Goal: Task Accomplishment & Management: Manage account settings

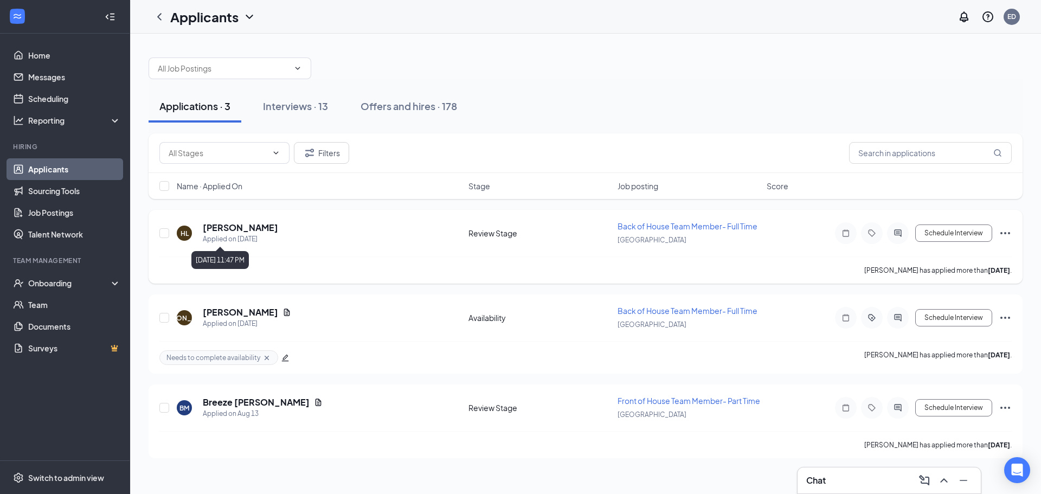
click at [253, 233] on h5 "[PERSON_NAME]" at bounding box center [240, 228] width 75 height 12
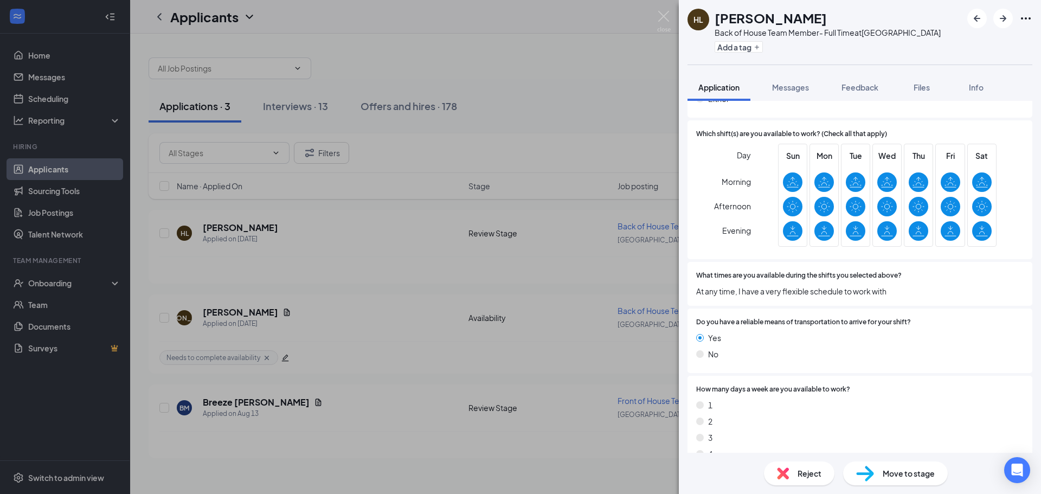
scroll to position [1065, 0]
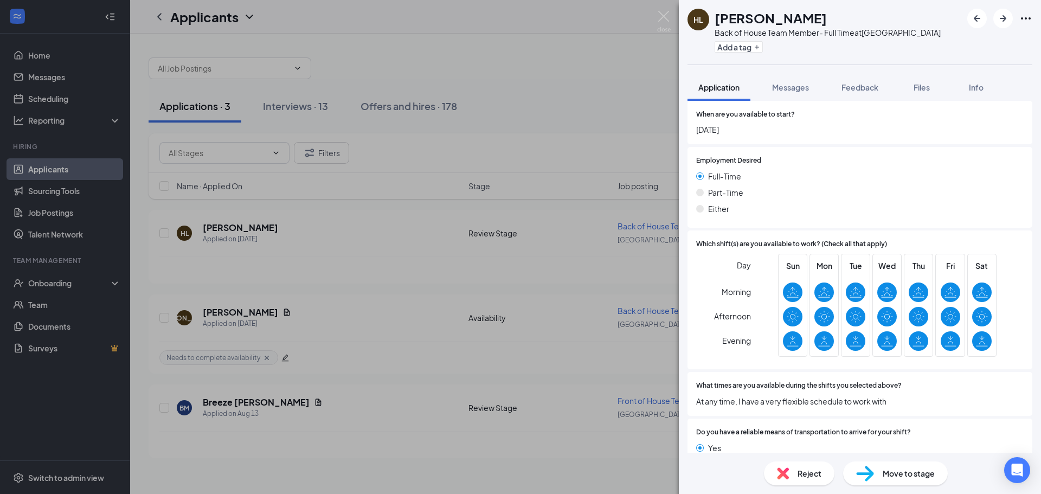
click at [815, 478] on span "Reject" at bounding box center [810, 474] width 24 height 12
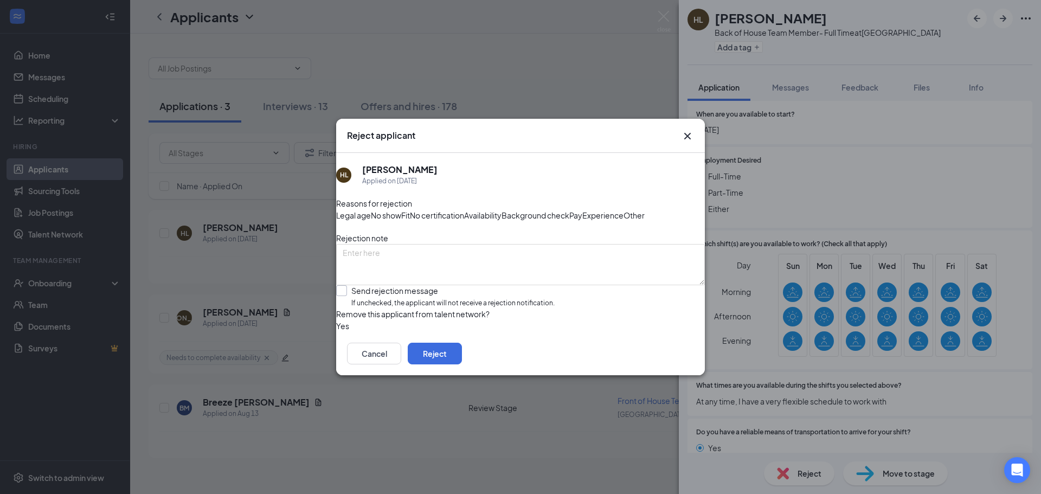
click at [395, 302] on input "Send rejection message If unchecked, the applicant will not receive a rejection…" at bounding box center [445, 296] width 219 height 23
checkbox input "true"
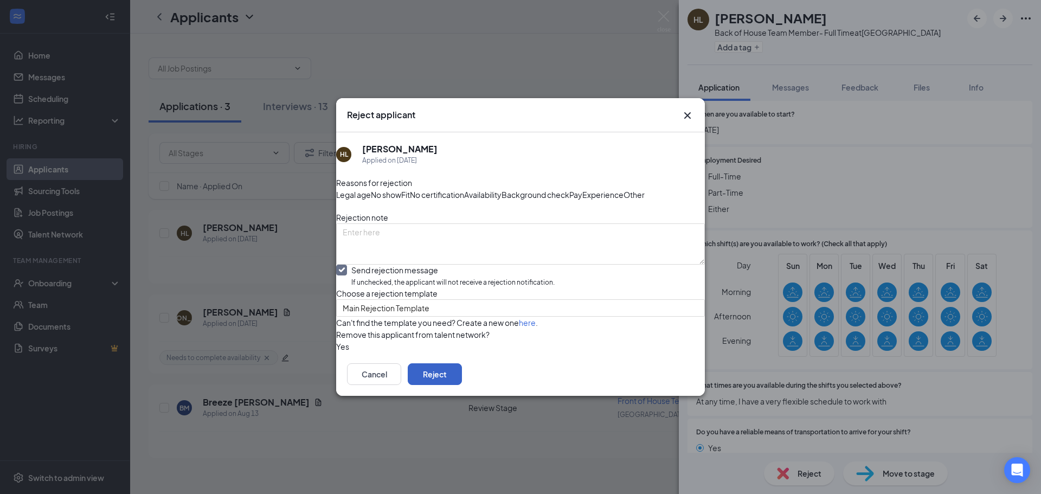
click at [462, 385] on button "Reject" at bounding box center [435, 374] width 54 height 22
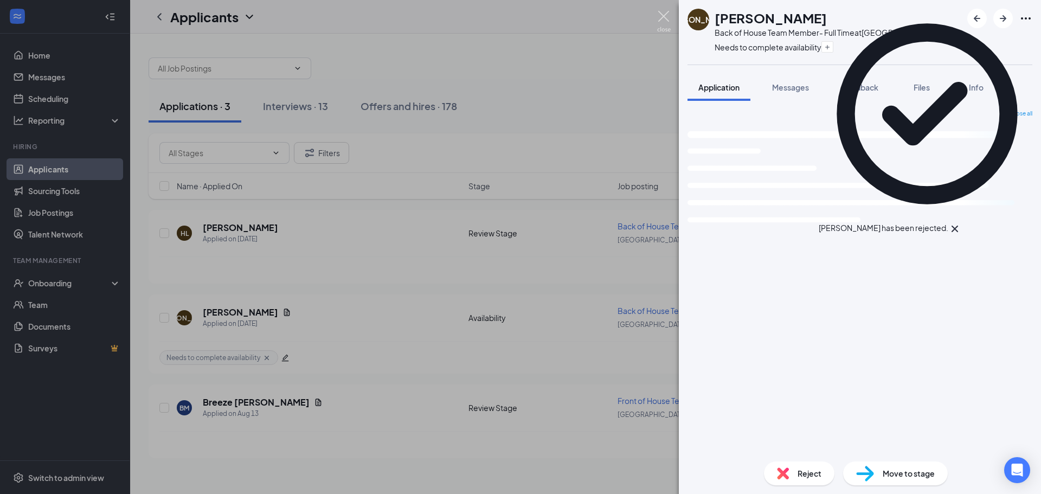
click at [666, 15] on img at bounding box center [664, 21] width 14 height 21
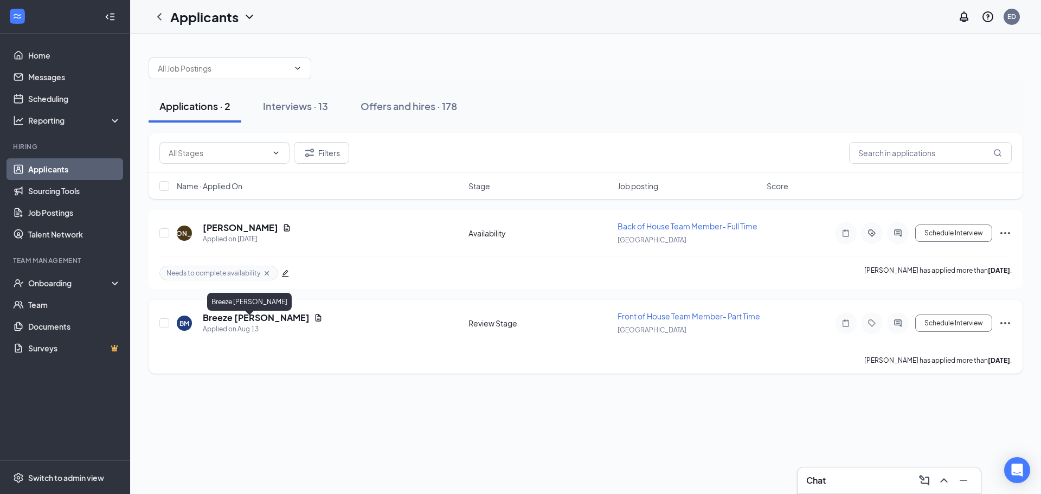
click at [252, 324] on h5 "Breeze [PERSON_NAME]" at bounding box center [256, 318] width 107 height 12
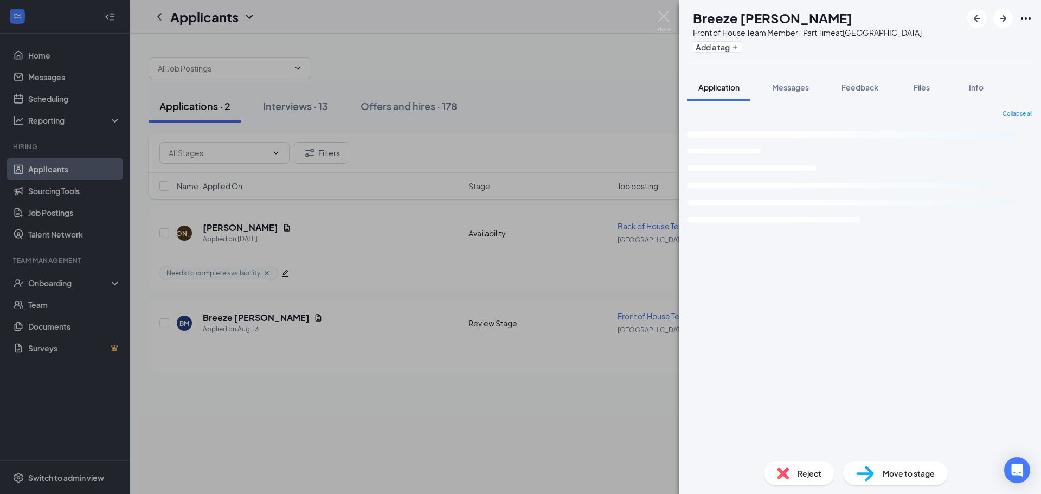
click at [891, 474] on span "Move to stage" at bounding box center [909, 474] width 52 height 12
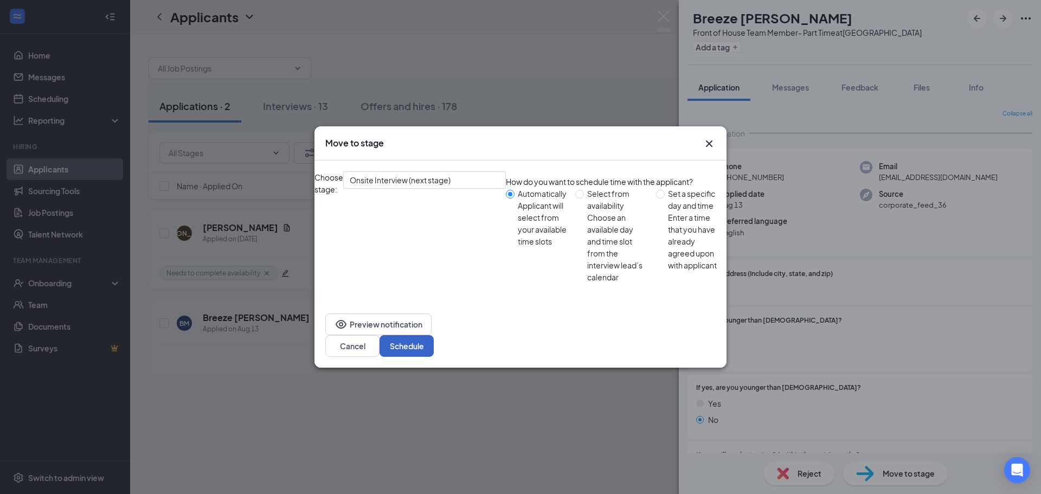
click at [434, 335] on button "Schedule" at bounding box center [407, 346] width 54 height 22
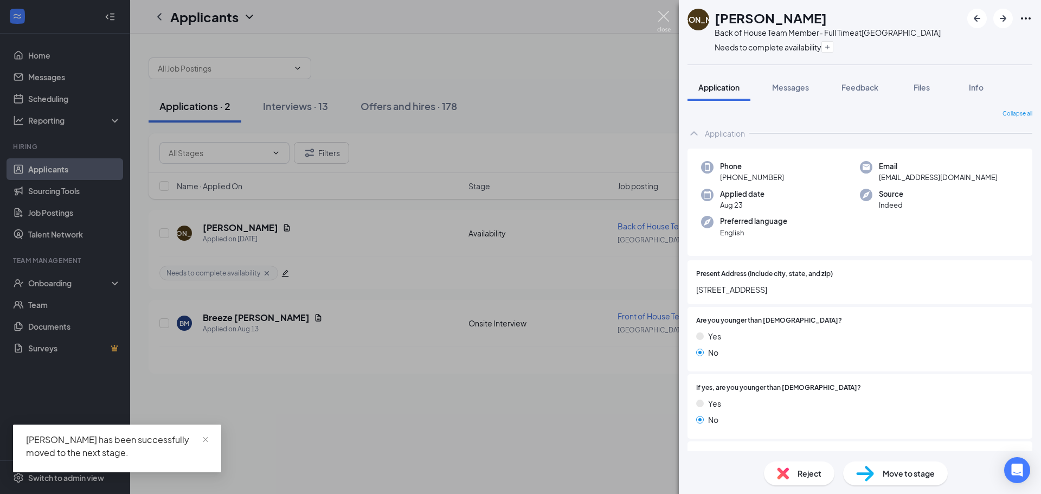
click at [666, 16] on img at bounding box center [664, 21] width 14 height 21
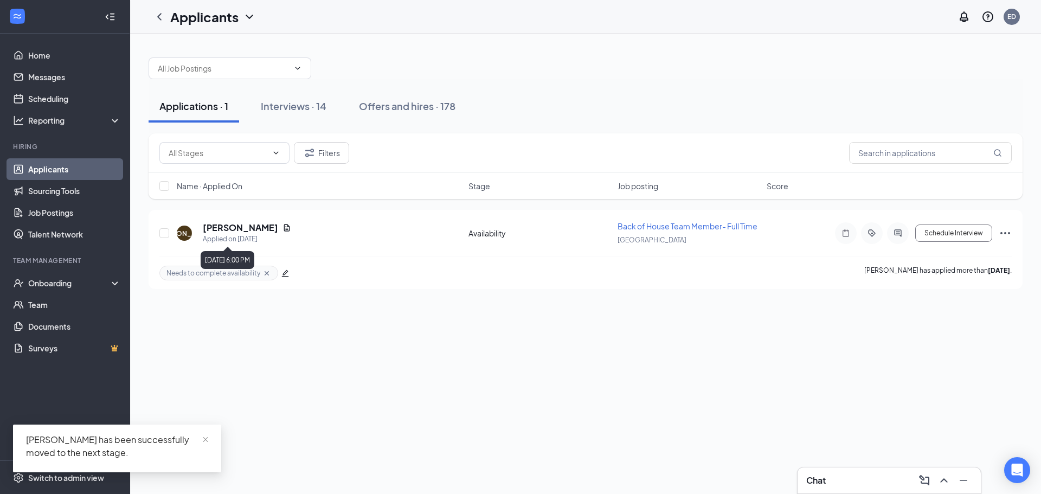
click at [283, 349] on div "Applications · 1 Interviews · 14 Offers and hires · 178 Filters Name · Applied …" at bounding box center [585, 264] width 911 height 460
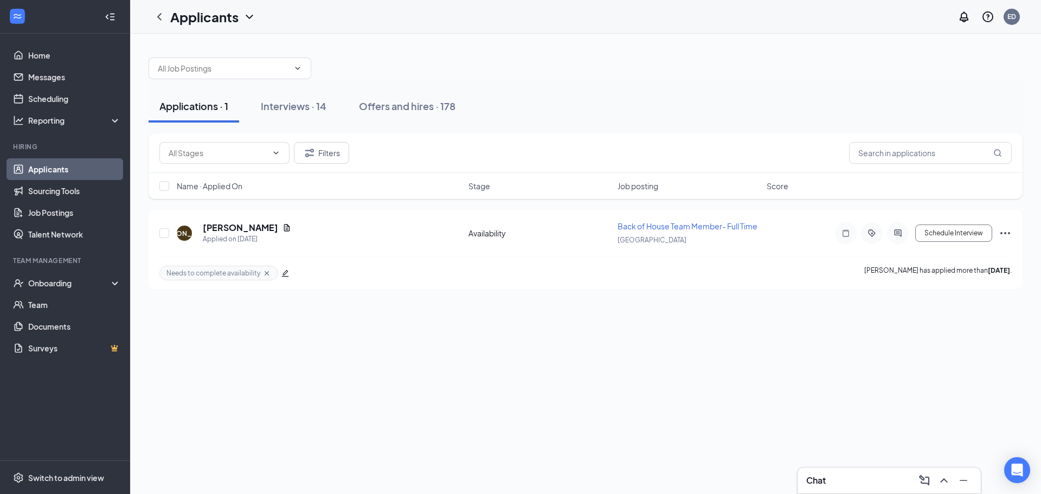
click at [259, 349] on div "Applications · 1 Interviews · 14 Offers and hires · 178 Filters Name · Applied …" at bounding box center [585, 264] width 911 height 460
click at [284, 102] on div "Interviews · 14" at bounding box center [294, 106] width 66 height 14
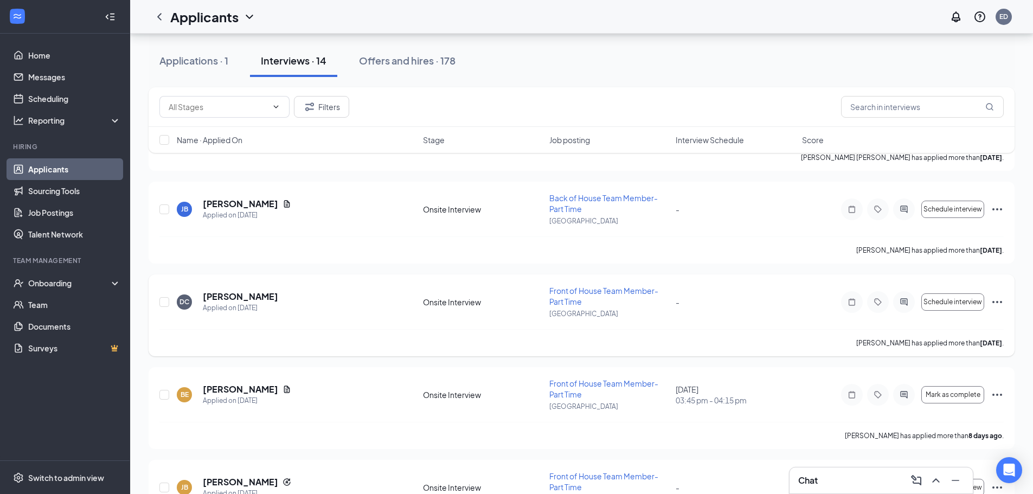
scroll to position [257, 0]
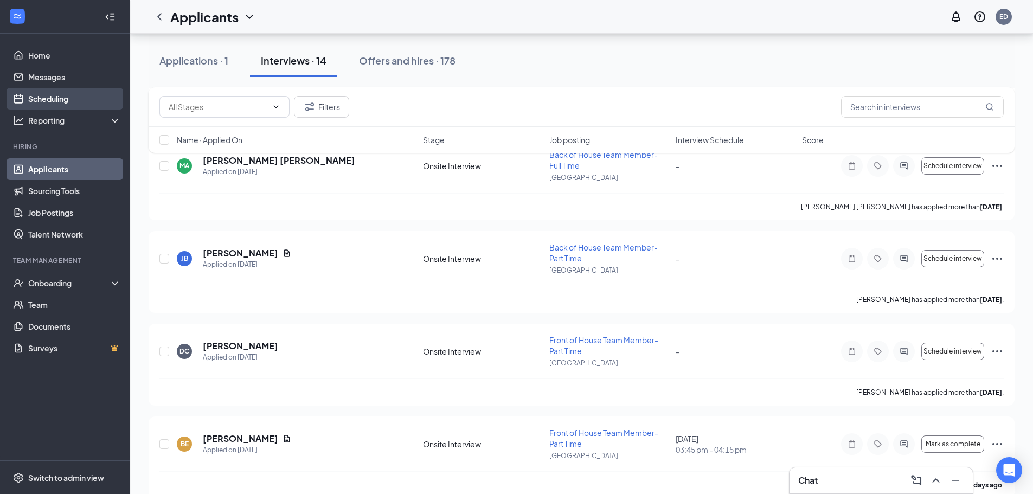
click at [71, 91] on link "Scheduling" at bounding box center [74, 99] width 93 height 22
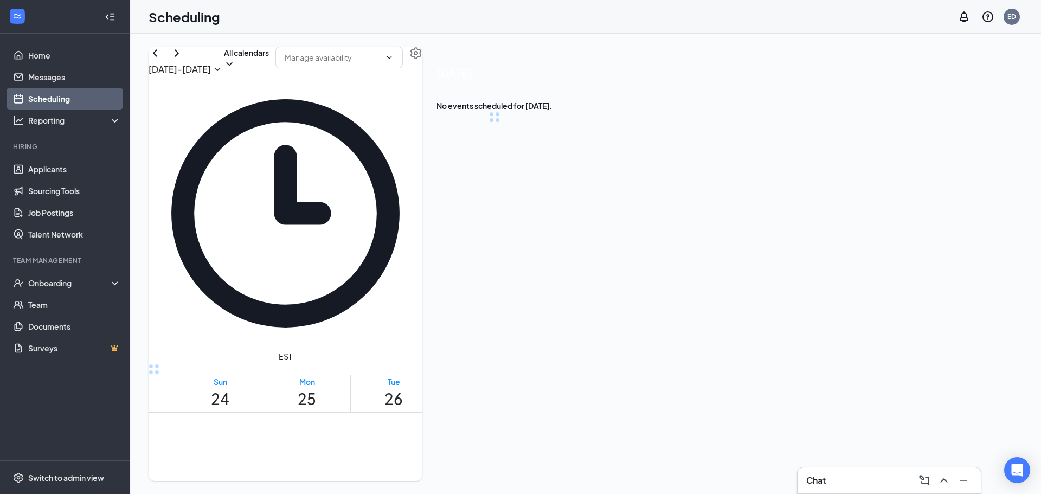
scroll to position [533, 0]
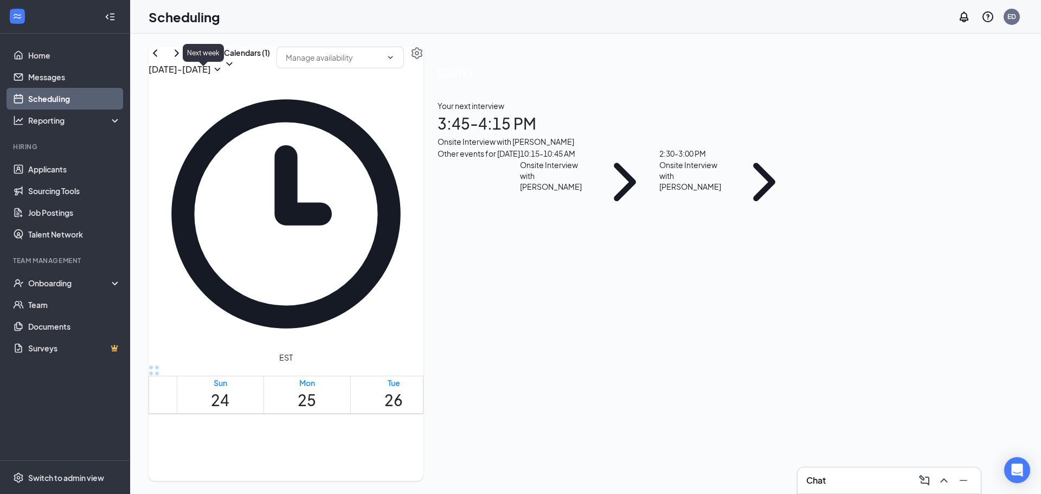
click at [183, 60] on icon "ChevronRight" at bounding box center [176, 53] width 13 height 13
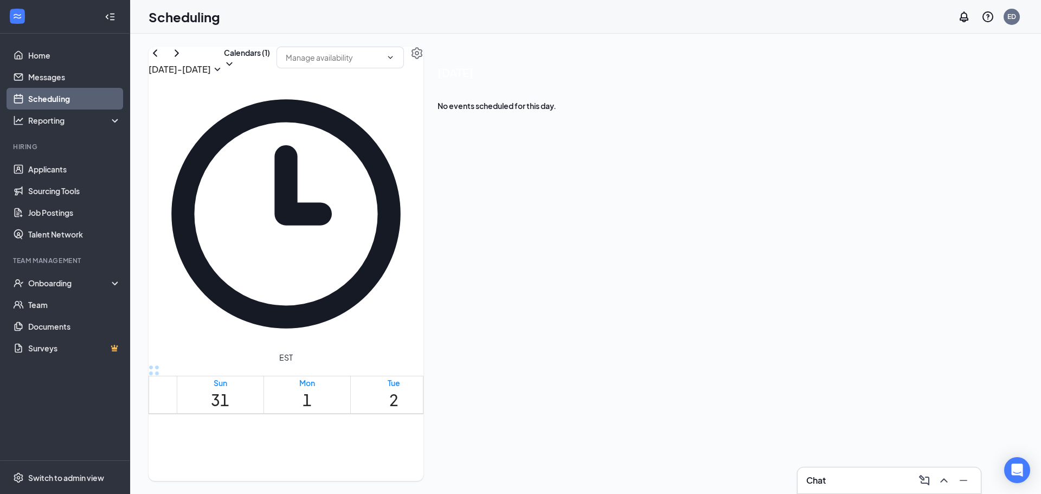
scroll to position [892, 0]
click at [393, 460] on div at bounding box center [393, 465] width 0 height 10
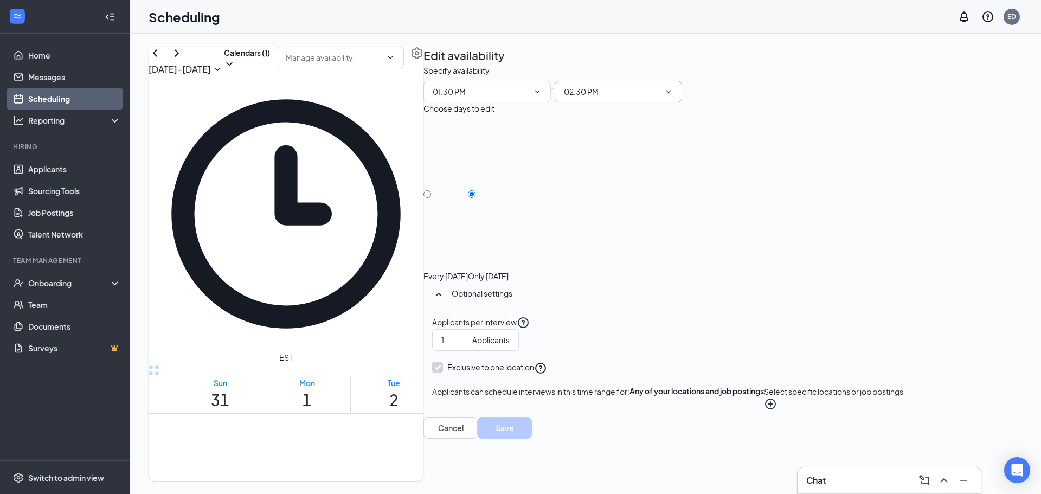
click at [673, 96] on icon "ChevronDown" at bounding box center [668, 91] width 9 height 9
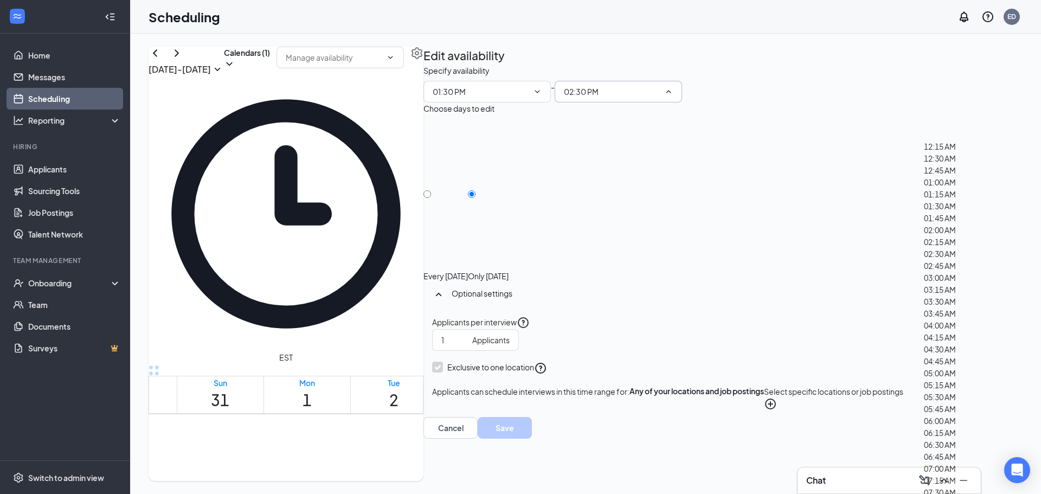
scroll to position [217, 0]
click at [952, 296] on div "03:30 AM" at bounding box center [940, 302] width 32 height 12
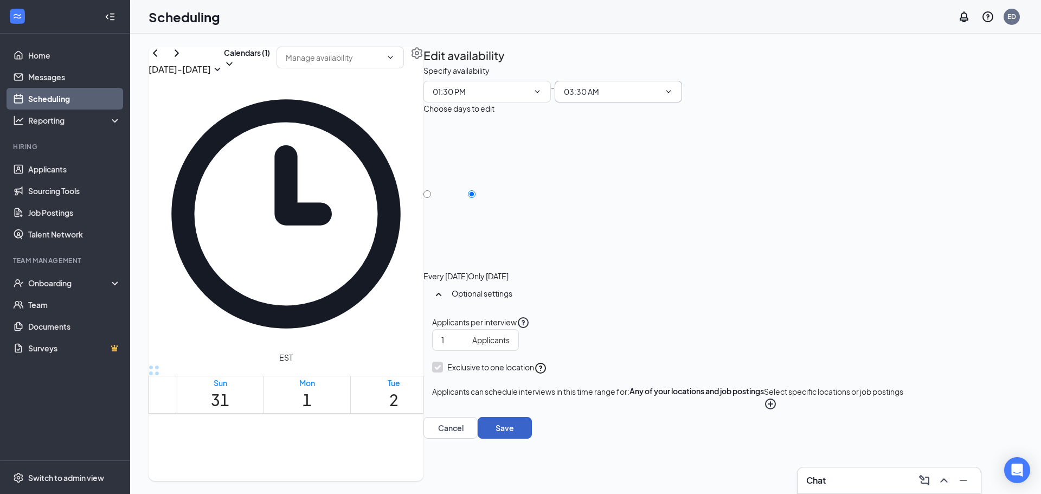
click at [532, 439] on button "Save" at bounding box center [505, 428] width 54 height 22
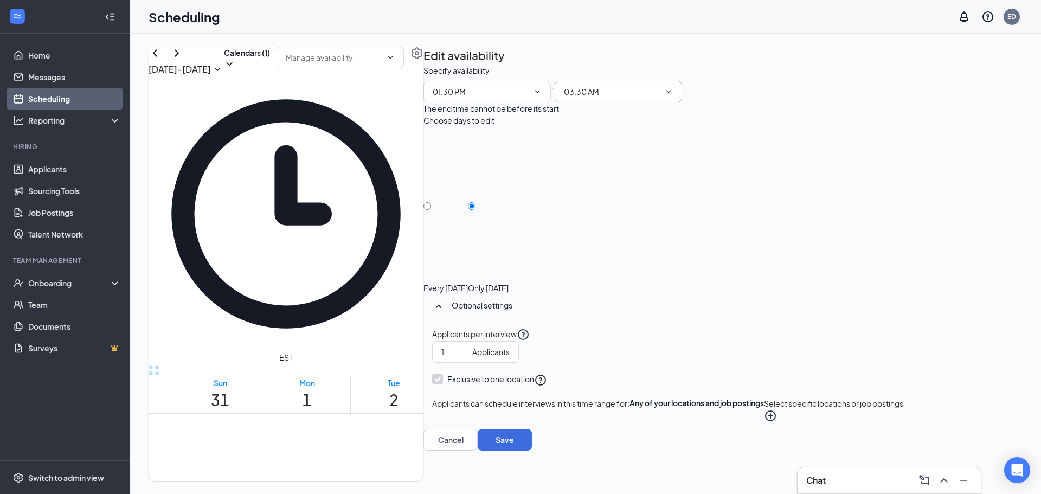
click at [660, 98] on input "03:30 AM" at bounding box center [612, 92] width 96 height 12
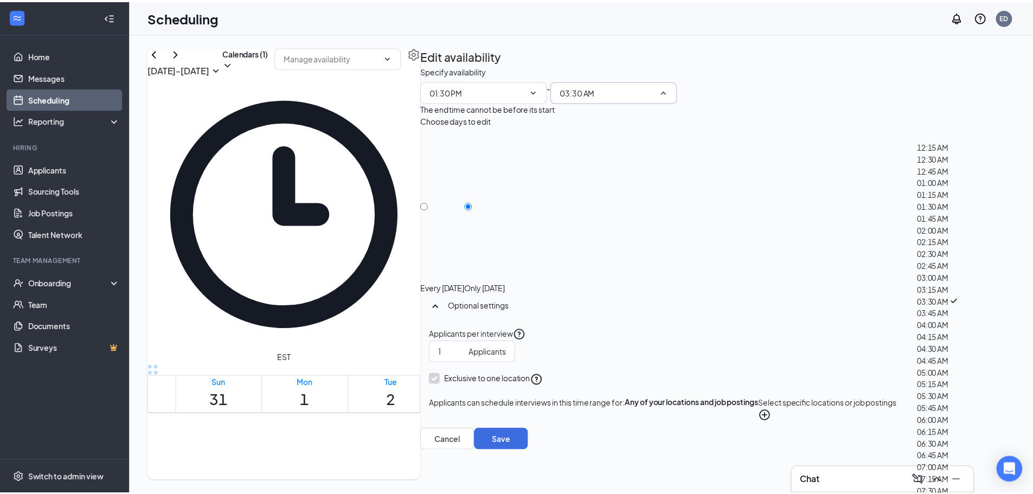
scroll to position [1464, 0]
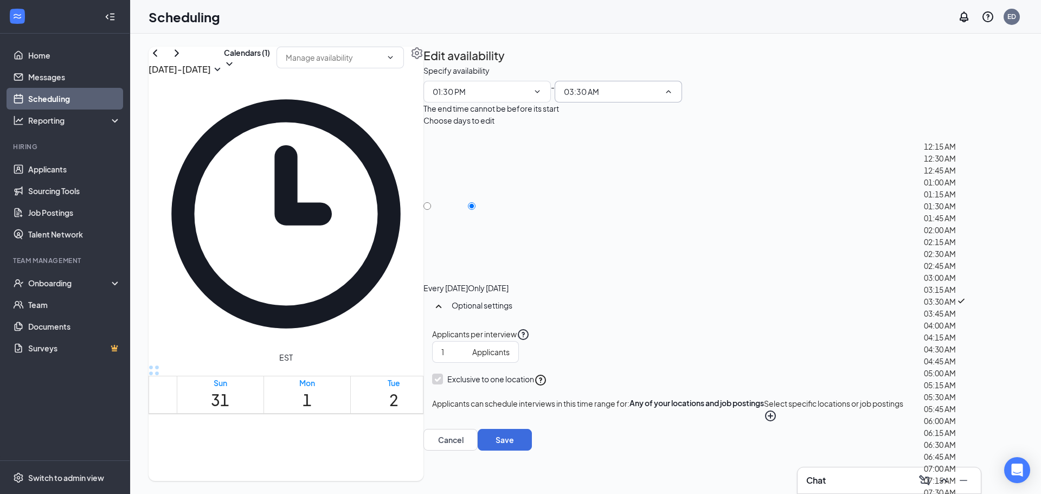
type input "03:30 PM"
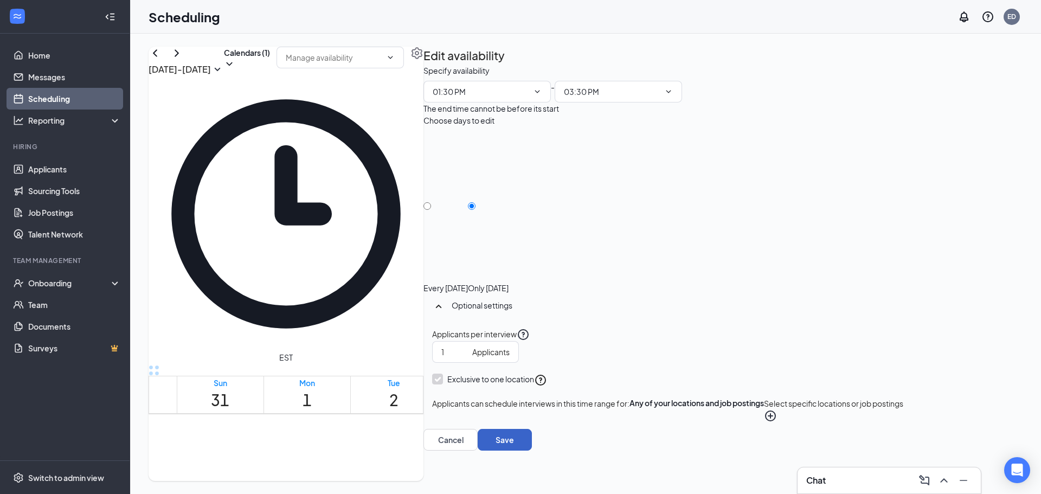
click at [532, 451] on button "Save" at bounding box center [505, 440] width 54 height 22
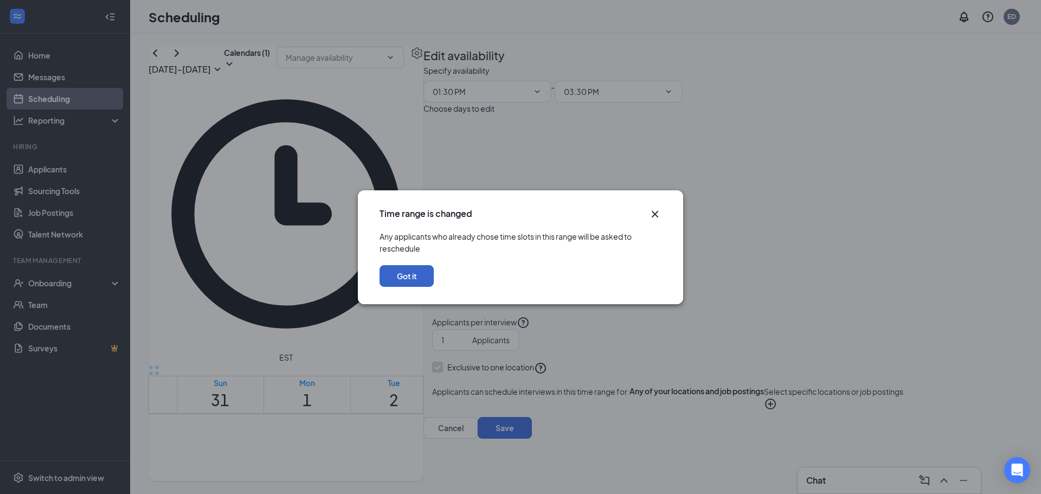
click at [434, 287] on button "Got it" at bounding box center [407, 276] width 54 height 22
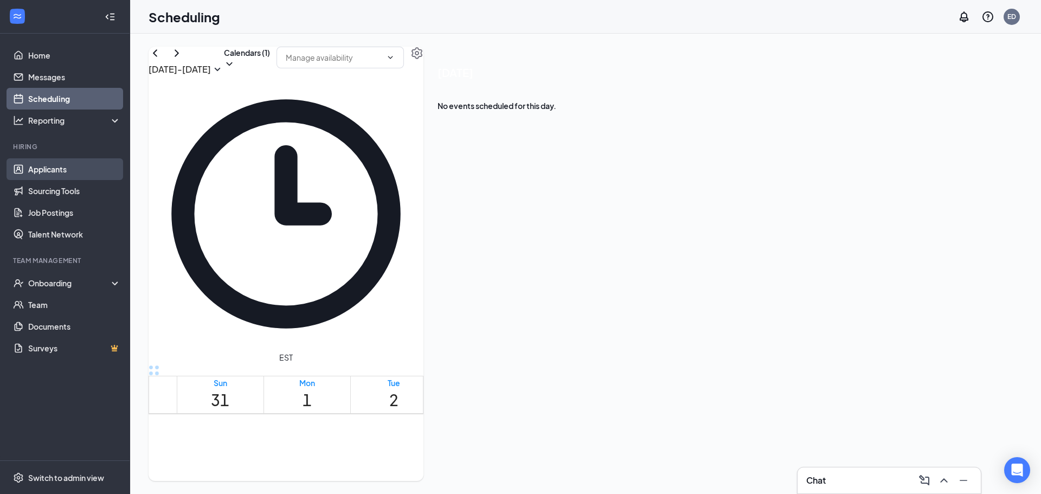
click at [44, 170] on link "Applicants" at bounding box center [74, 169] width 93 height 22
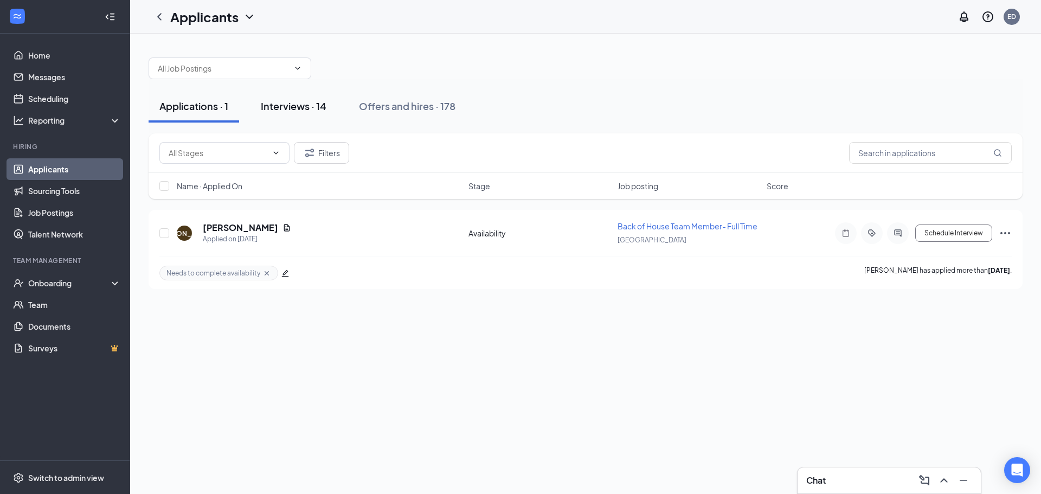
click at [282, 108] on div "Interviews · 14" at bounding box center [294, 106] width 66 height 14
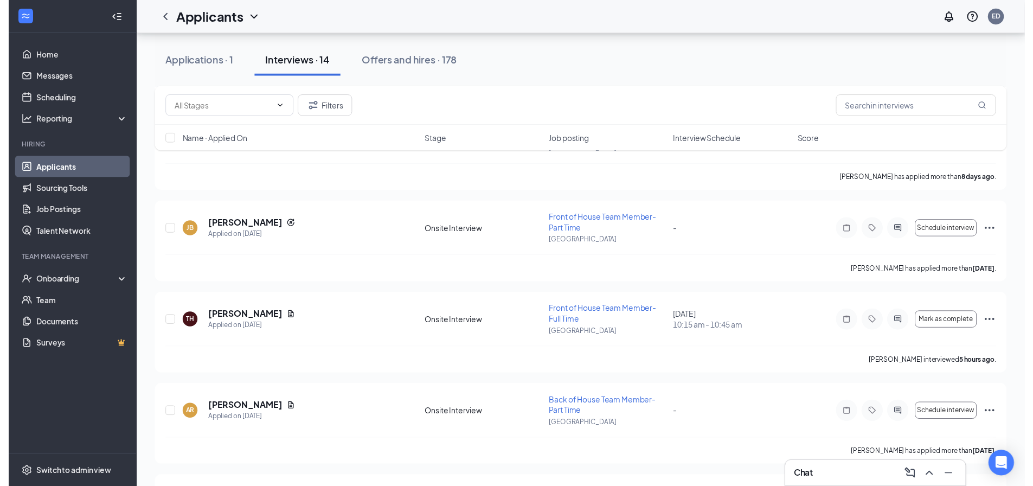
scroll to position [583, 0]
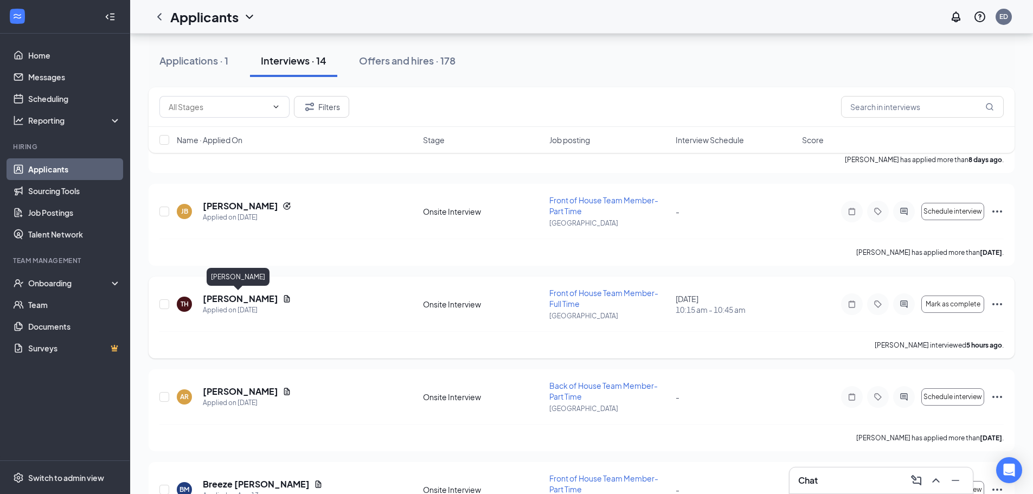
click at [229, 299] on h5 "[PERSON_NAME]" at bounding box center [240, 299] width 75 height 12
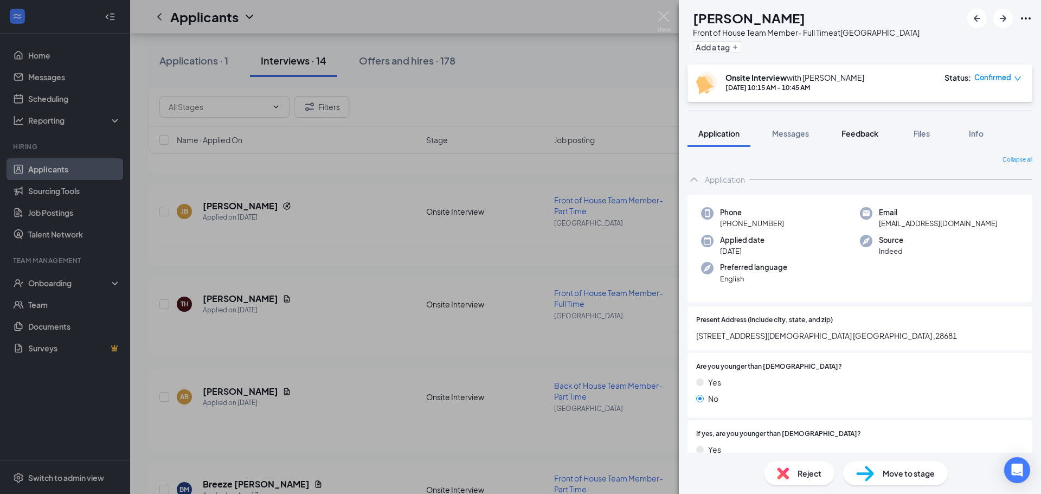
click at [851, 132] on span "Feedback" at bounding box center [860, 134] width 37 height 10
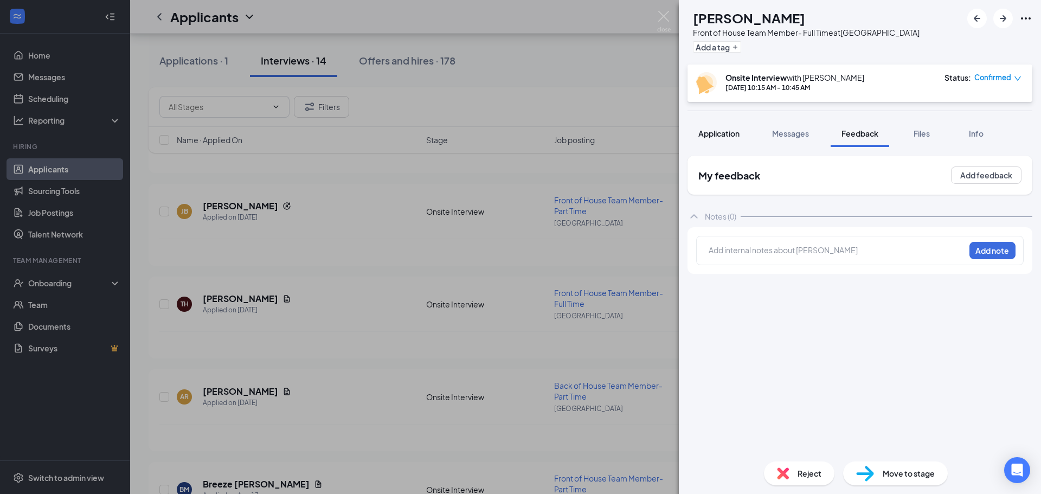
click at [731, 136] on span "Application" at bounding box center [719, 134] width 41 height 10
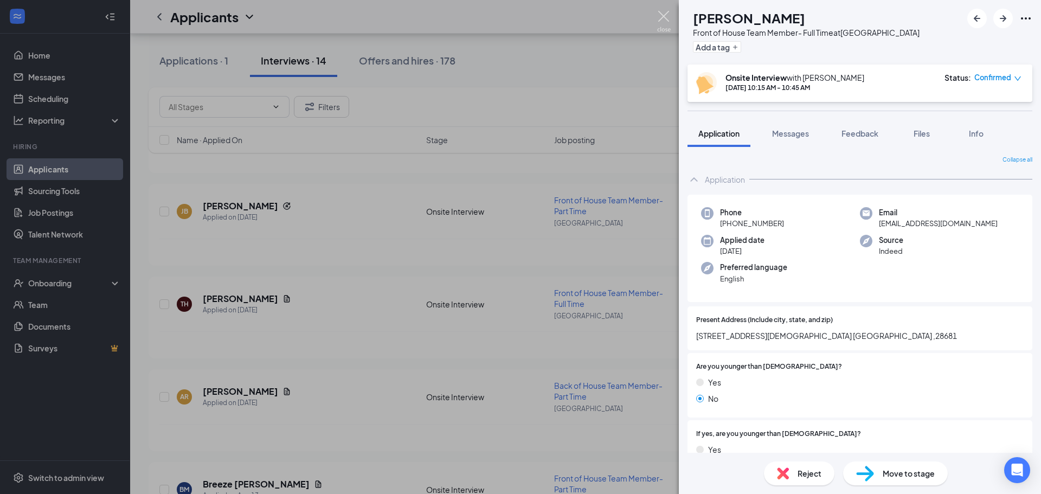
click at [666, 14] on img at bounding box center [664, 21] width 14 height 21
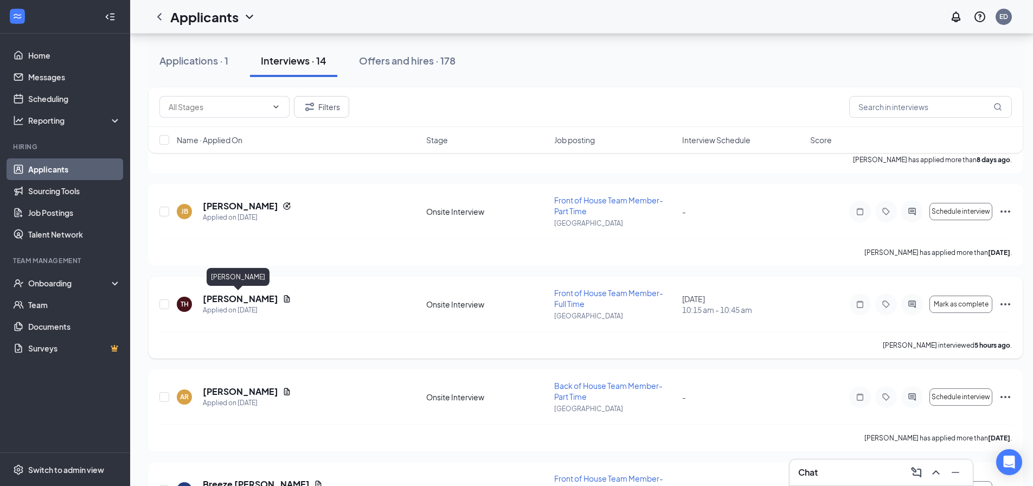
click at [225, 302] on h5 "[PERSON_NAME]" at bounding box center [240, 299] width 75 height 12
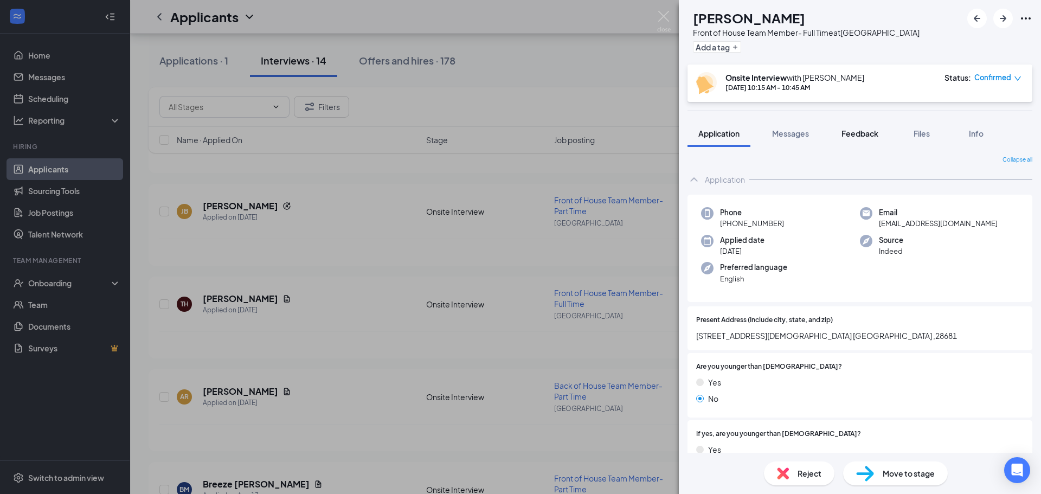
click at [861, 137] on span "Feedback" at bounding box center [860, 134] width 37 height 10
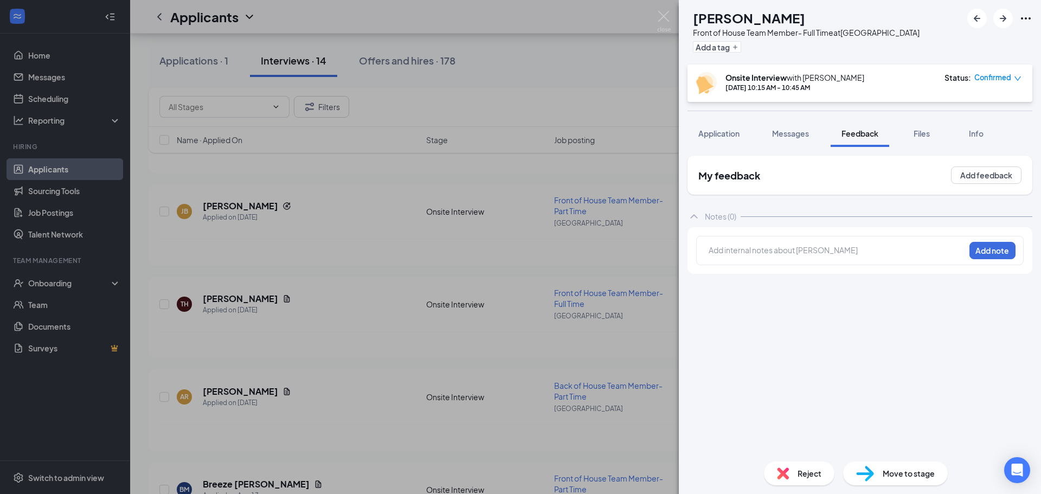
click at [767, 252] on div at bounding box center [836, 250] width 255 height 11
click at [991, 252] on button "Add note" at bounding box center [993, 250] width 46 height 17
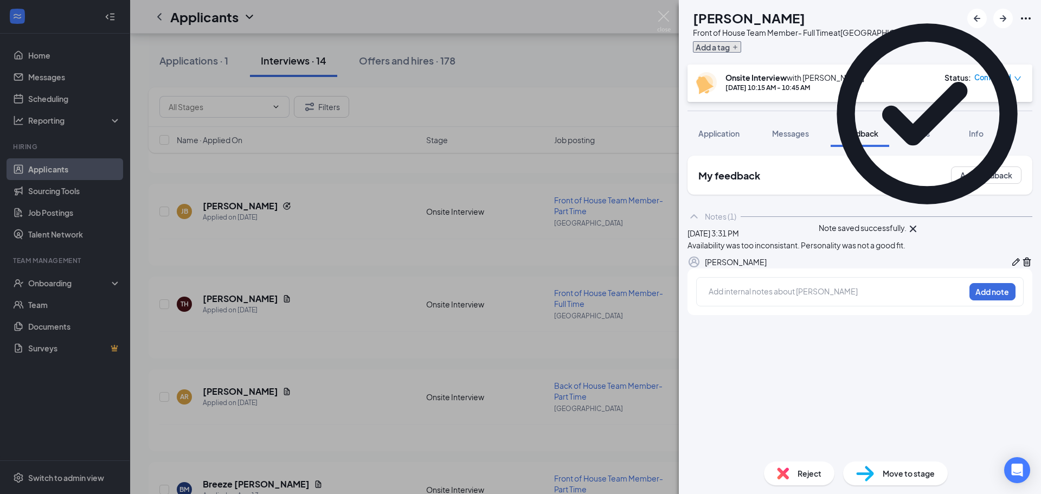
click at [739, 48] on icon "Plus" at bounding box center [735, 47] width 7 height 7
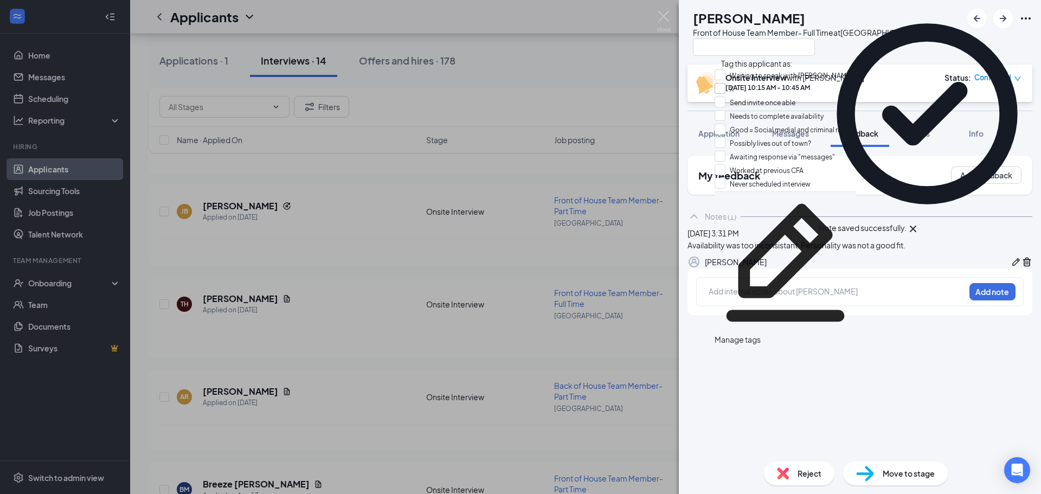
click at [729, 95] on input "X" at bounding box center [724, 89] width 19 height 12
checkbox input "true"
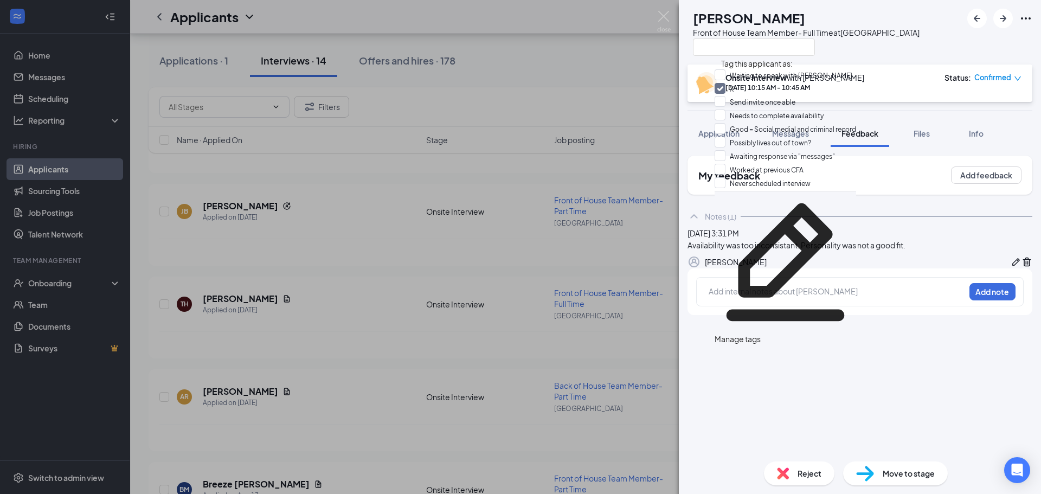
click at [705, 50] on div "TH [PERSON_NAME] Front of House Team Member- Full Time at [GEOGRAPHIC_DATA]" at bounding box center [804, 32] width 232 height 47
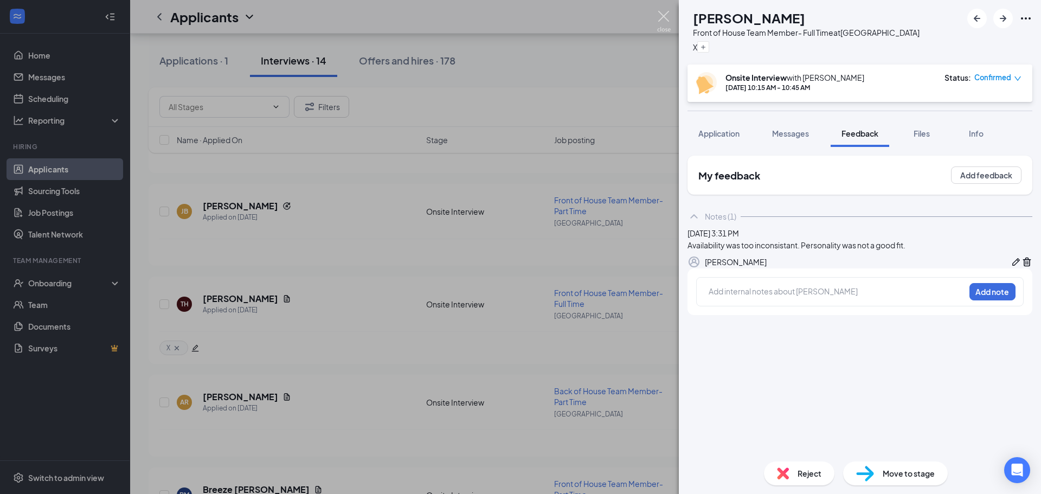
click at [670, 12] on img at bounding box center [664, 21] width 14 height 21
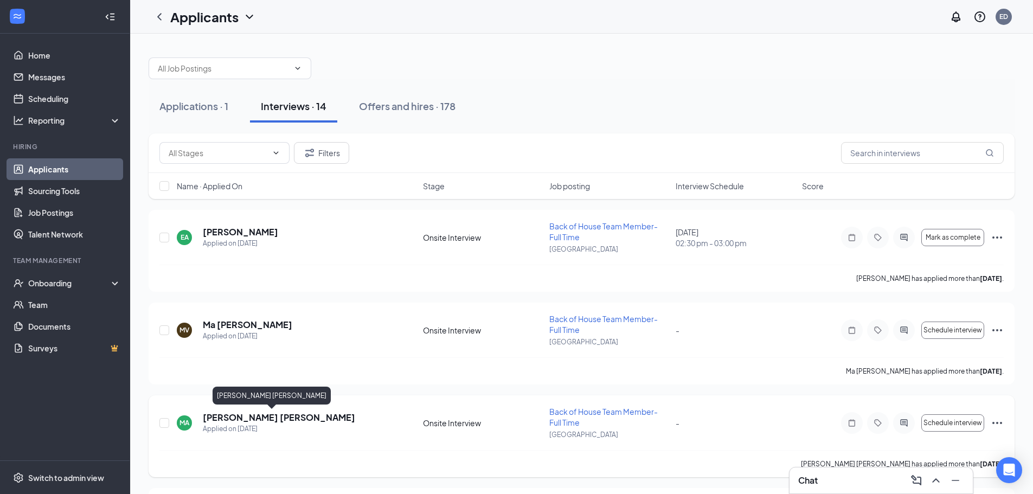
click at [277, 417] on h5 "[PERSON_NAME] [PERSON_NAME]" at bounding box center [279, 418] width 152 height 12
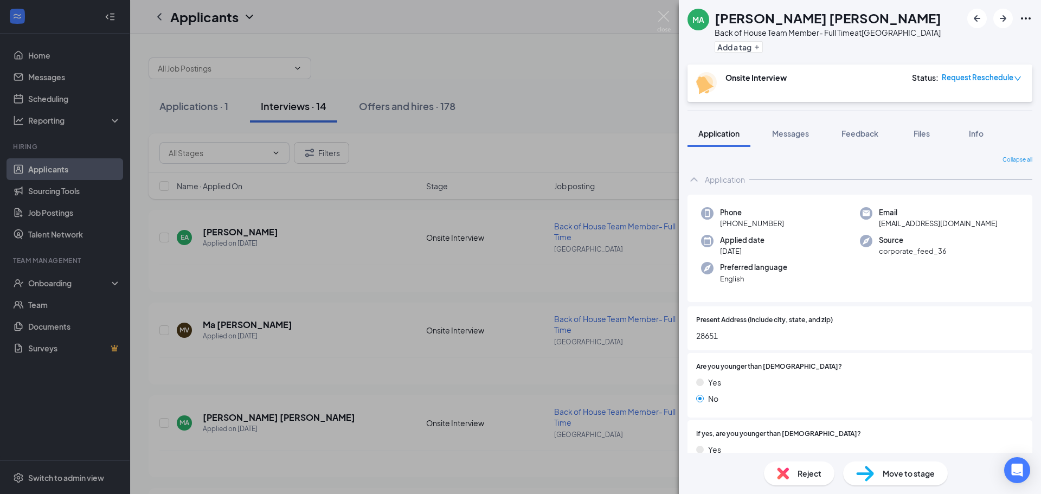
click at [880, 474] on div "Move to stage" at bounding box center [895, 474] width 105 height 24
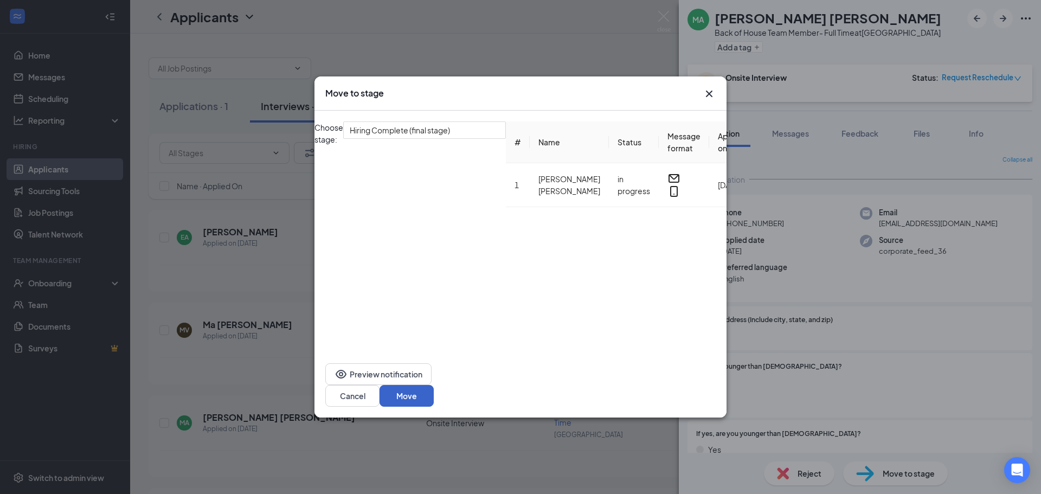
click at [434, 385] on button "Move" at bounding box center [407, 396] width 54 height 22
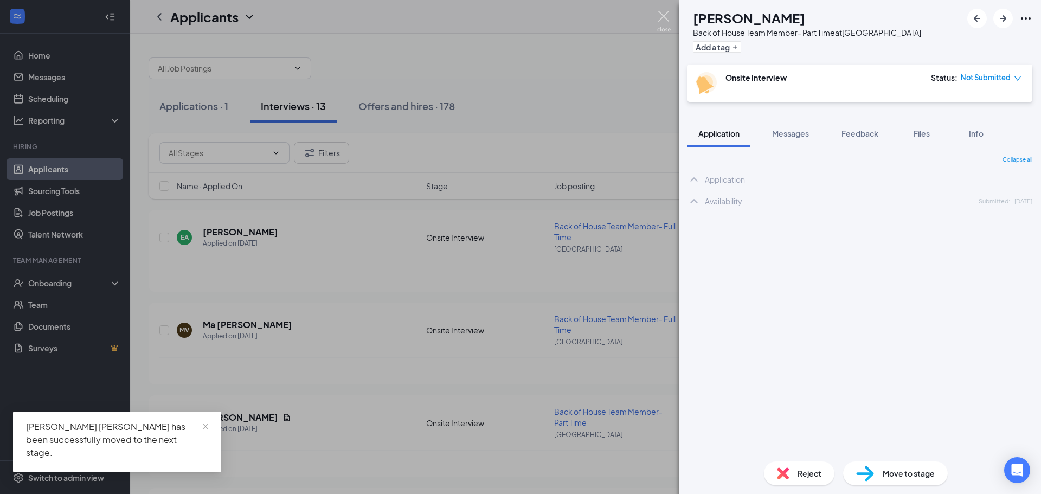
click at [662, 15] on img at bounding box center [664, 21] width 14 height 21
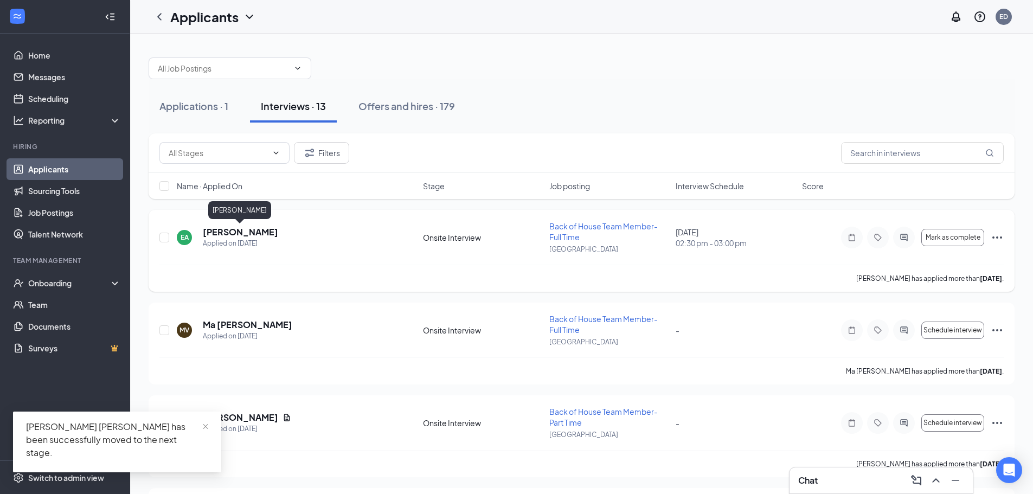
click at [246, 232] on h5 "[PERSON_NAME]" at bounding box center [240, 232] width 75 height 12
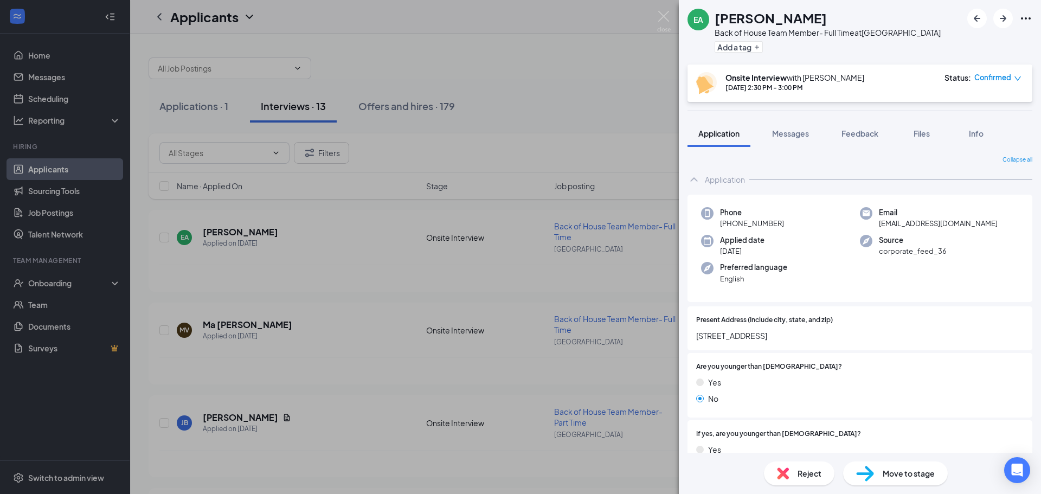
drag, startPoint x: 853, startPoint y: 132, endPoint x: 1003, endPoint y: 0, distance: 199.9
click at [853, 131] on span "Feedback" at bounding box center [860, 134] width 37 height 10
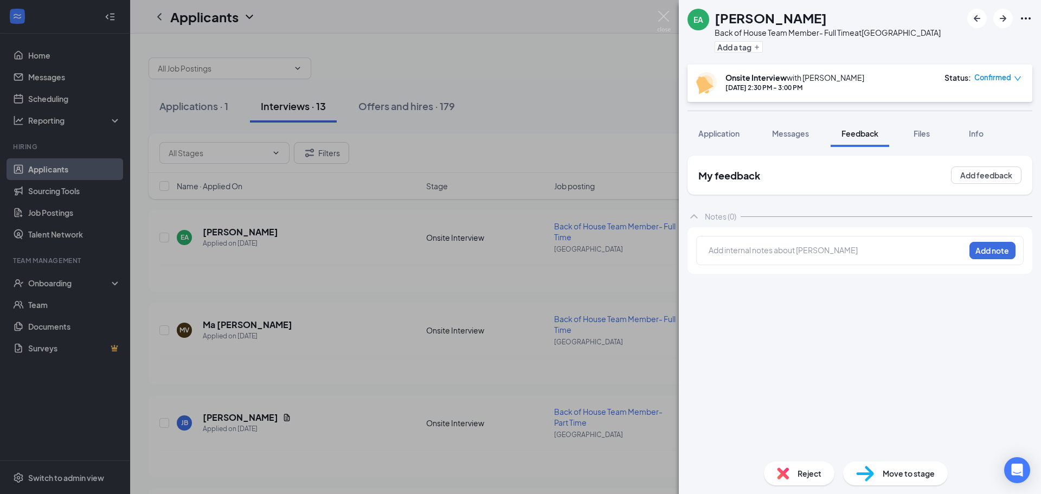
click at [788, 248] on div at bounding box center [836, 250] width 255 height 11
click at [977, 247] on button "Add note" at bounding box center [955, 249] width 46 height 17
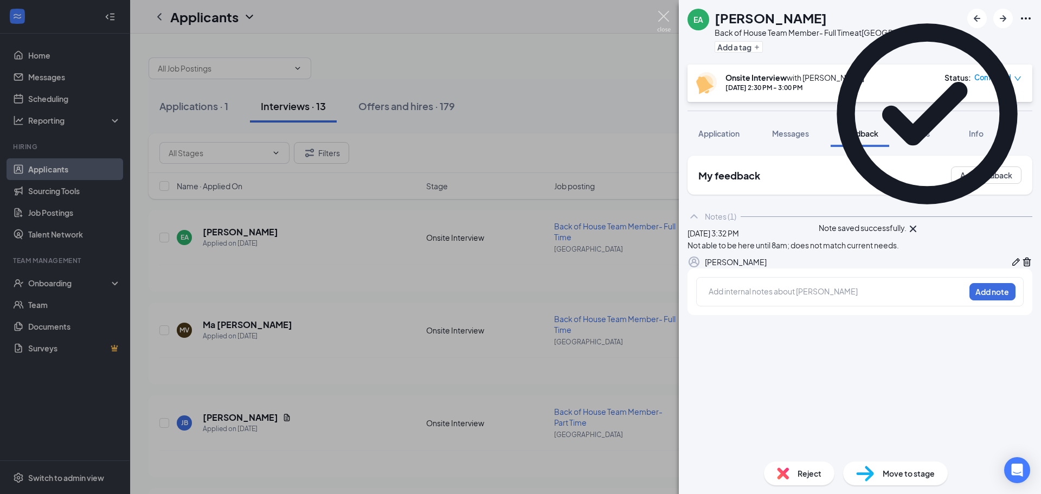
click at [662, 13] on img at bounding box center [664, 21] width 14 height 21
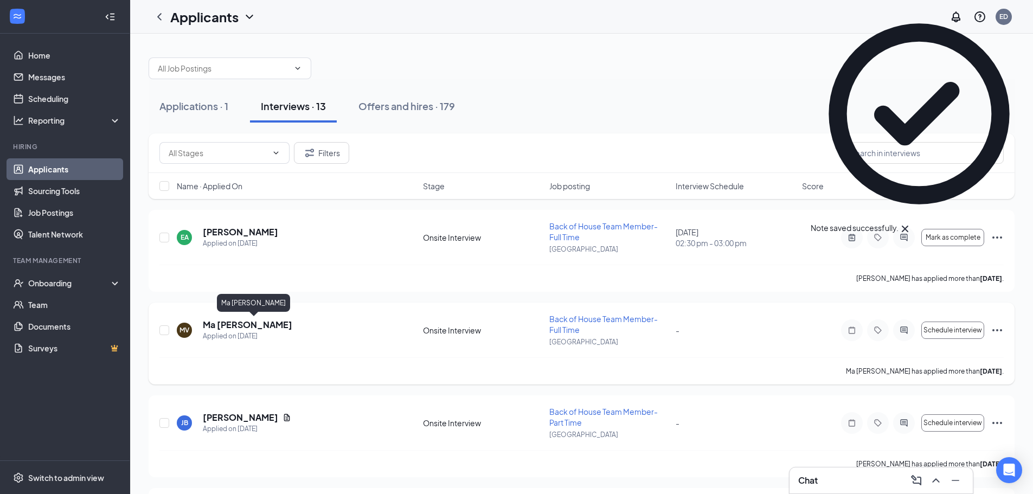
click at [258, 325] on h5 "Ma [PERSON_NAME]" at bounding box center [247, 325] width 89 height 12
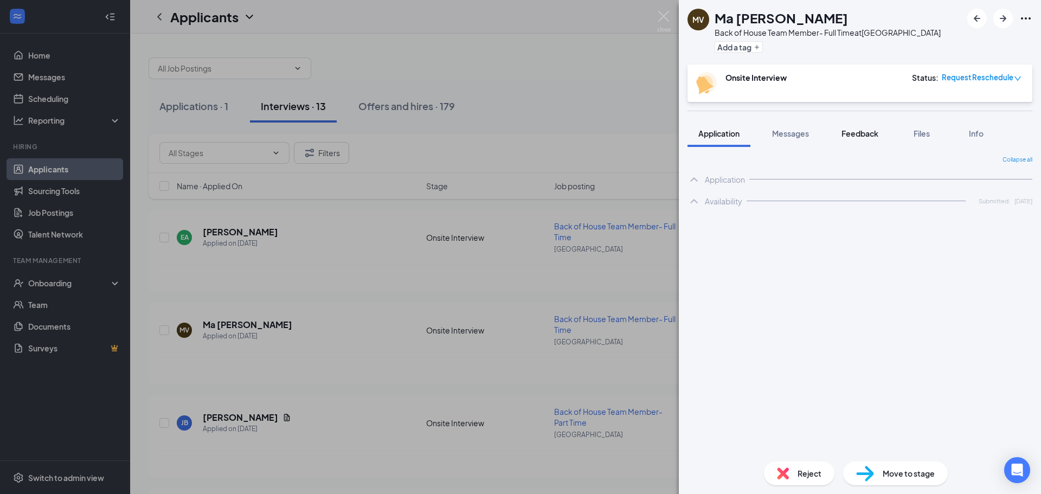
click at [870, 134] on span "Feedback" at bounding box center [860, 134] width 37 height 10
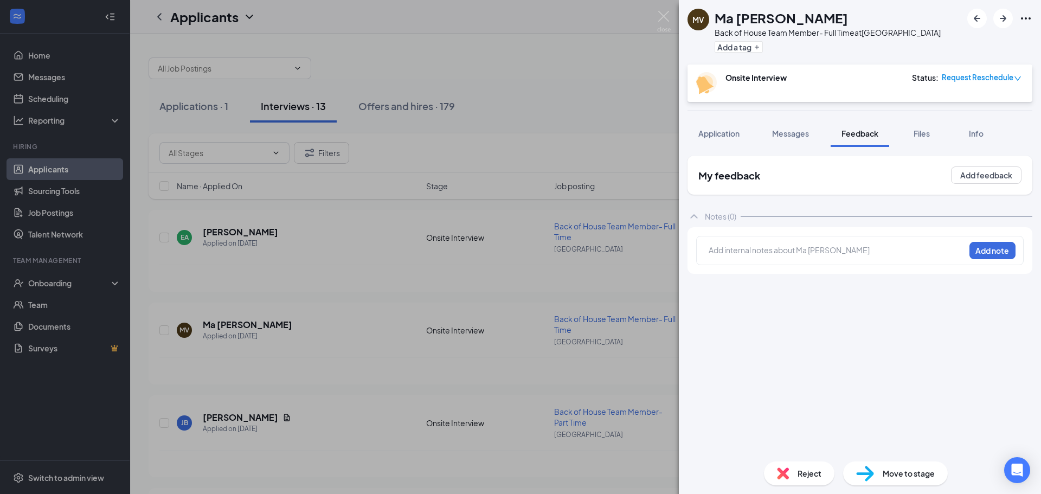
click at [757, 251] on div at bounding box center [836, 250] width 255 height 11
click at [996, 249] on button "Add note" at bounding box center [974, 249] width 46 height 17
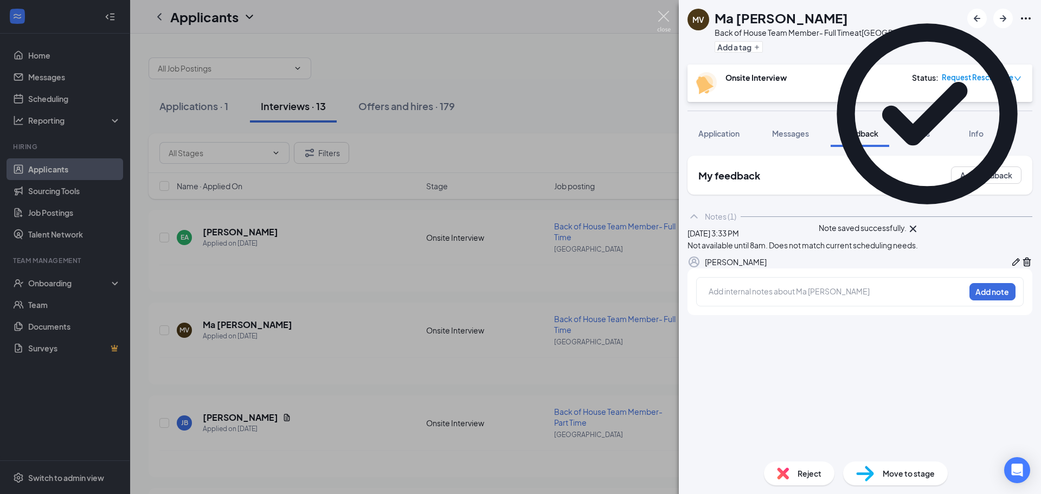
click at [661, 18] on img at bounding box center [664, 21] width 14 height 21
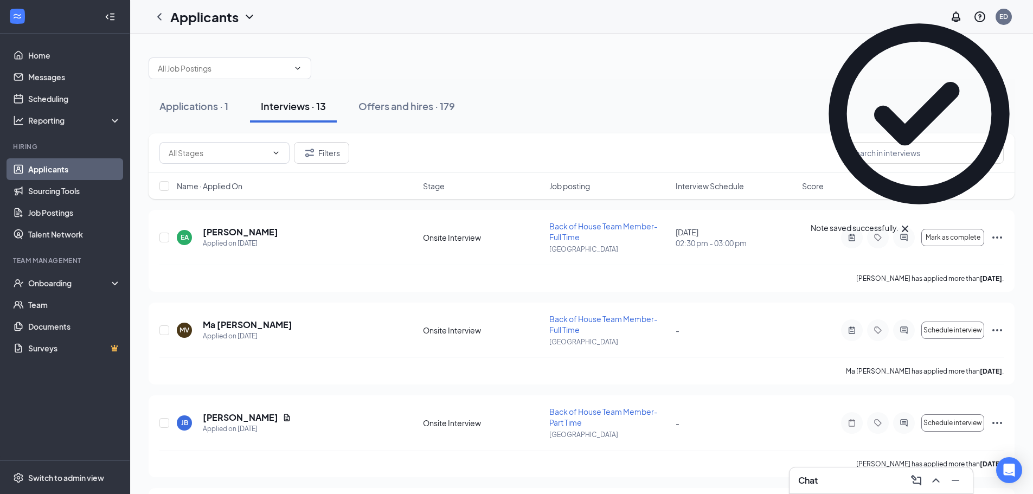
click at [912, 222] on icon "Cross" at bounding box center [905, 228] width 13 height 13
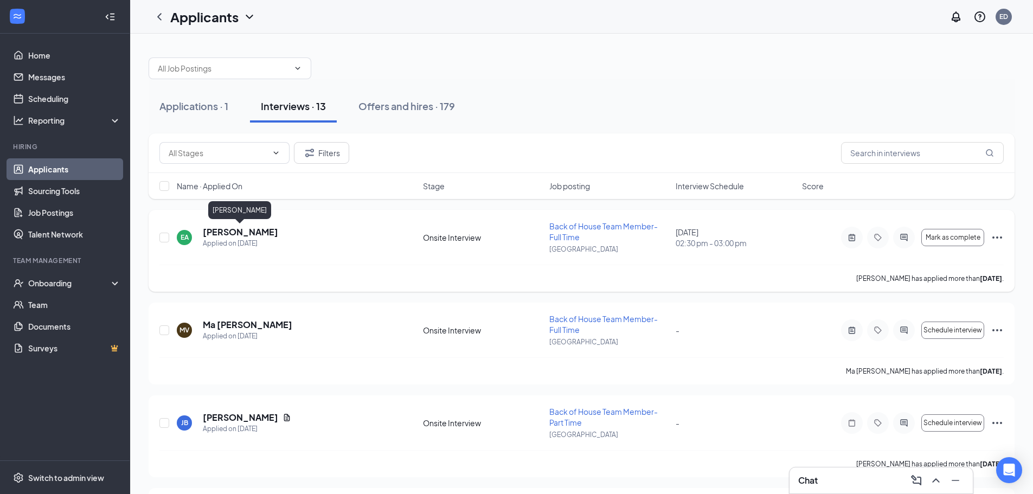
click at [214, 234] on h5 "[PERSON_NAME]" at bounding box center [240, 232] width 75 height 12
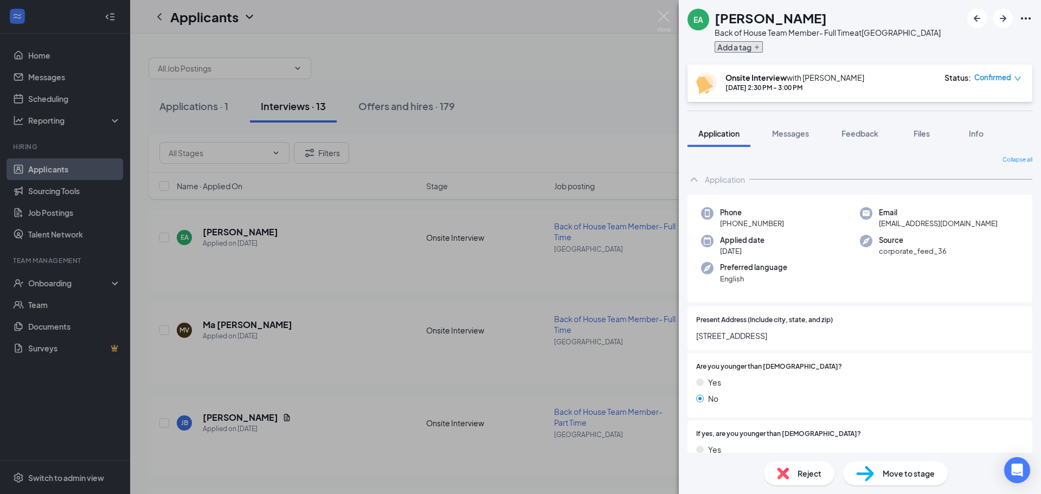
click at [731, 44] on button "Add a tag" at bounding box center [739, 46] width 48 height 11
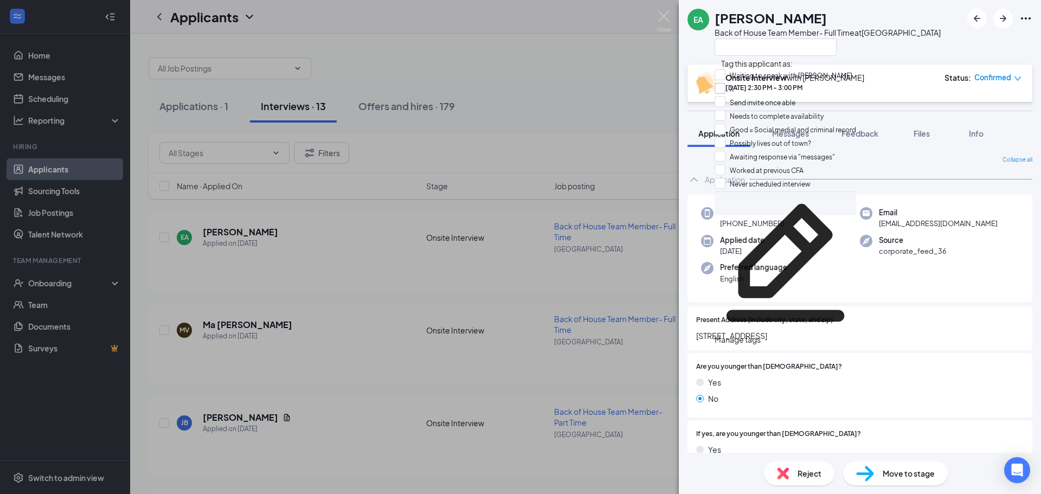
click at [730, 95] on input "X" at bounding box center [724, 89] width 19 height 12
checkbox input "true"
click at [709, 55] on div "EA [PERSON_NAME] Back of House Team Member- Full Time at [GEOGRAPHIC_DATA]" at bounding box center [814, 32] width 253 height 47
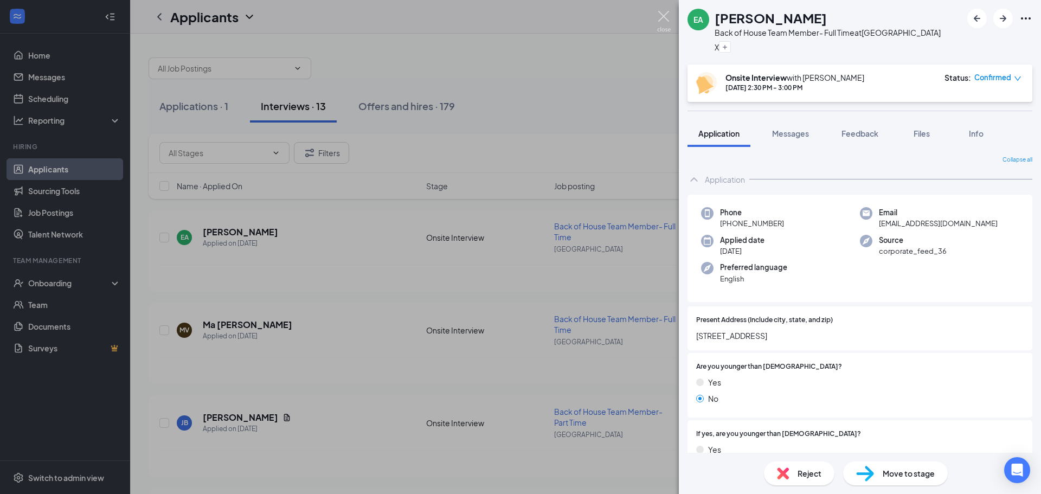
click at [661, 12] on img at bounding box center [664, 21] width 14 height 21
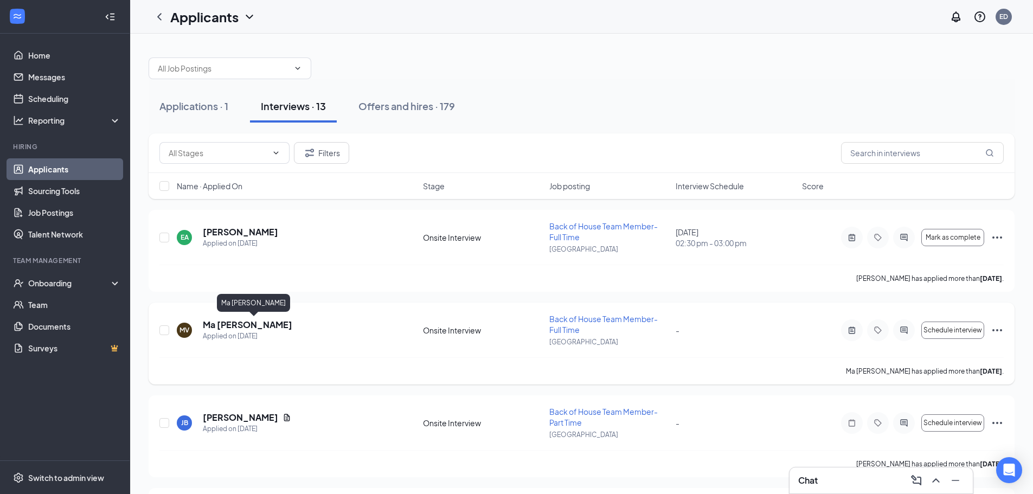
click at [221, 323] on div "MV Ma [PERSON_NAME] Applied on [DATE] Onsite Interview Back of House Team Membe…" at bounding box center [581, 336] width 845 height 44
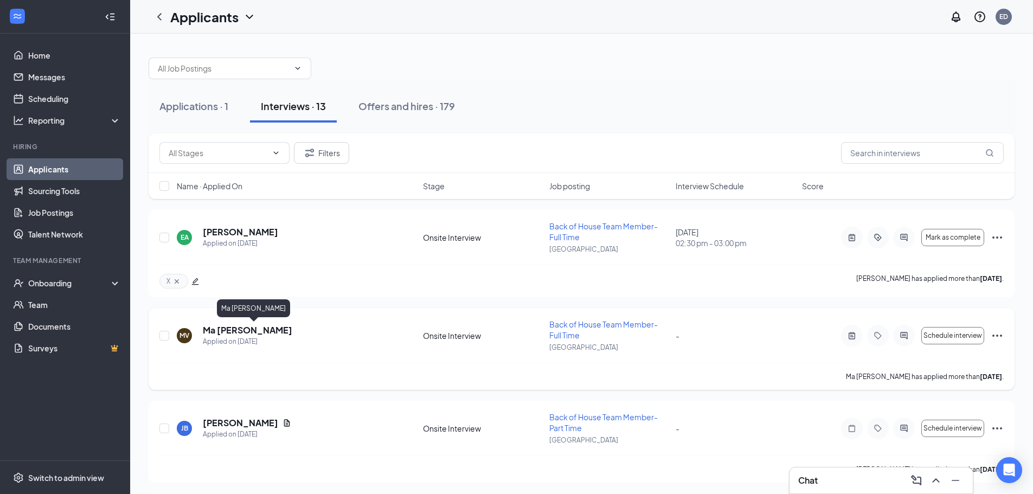
click at [279, 334] on h5 "Ma [PERSON_NAME]" at bounding box center [247, 330] width 89 height 12
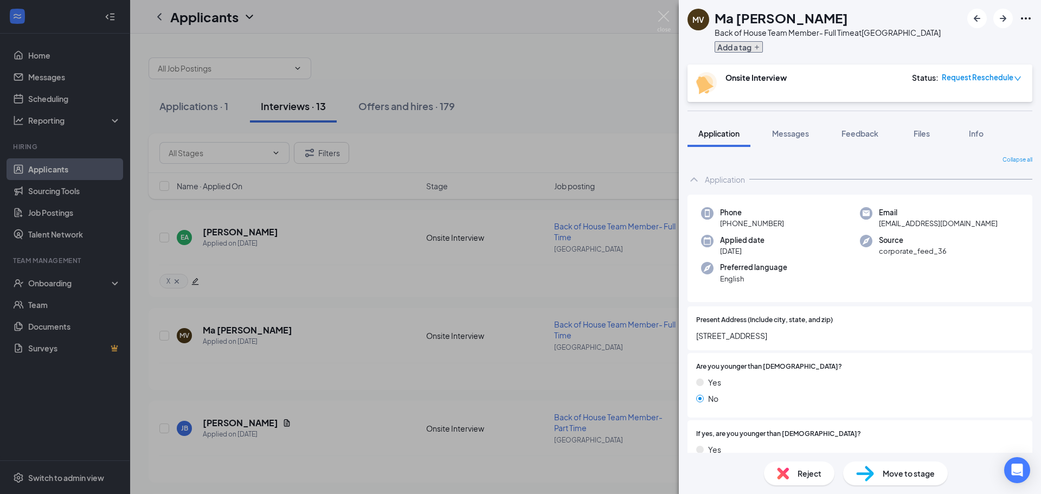
click at [747, 46] on button "Add a tag" at bounding box center [739, 46] width 48 height 11
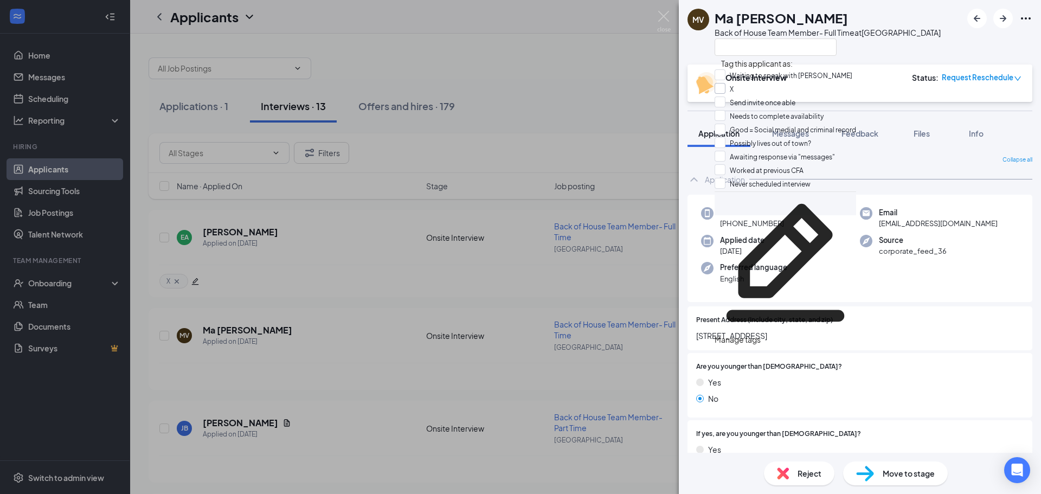
click at [726, 91] on input "X" at bounding box center [724, 89] width 19 height 12
checkbox input "true"
click at [702, 54] on div "MV Ma [PERSON_NAME] Back of House Team Member- Full Time at [GEOGRAPHIC_DATA]" at bounding box center [814, 32] width 253 height 47
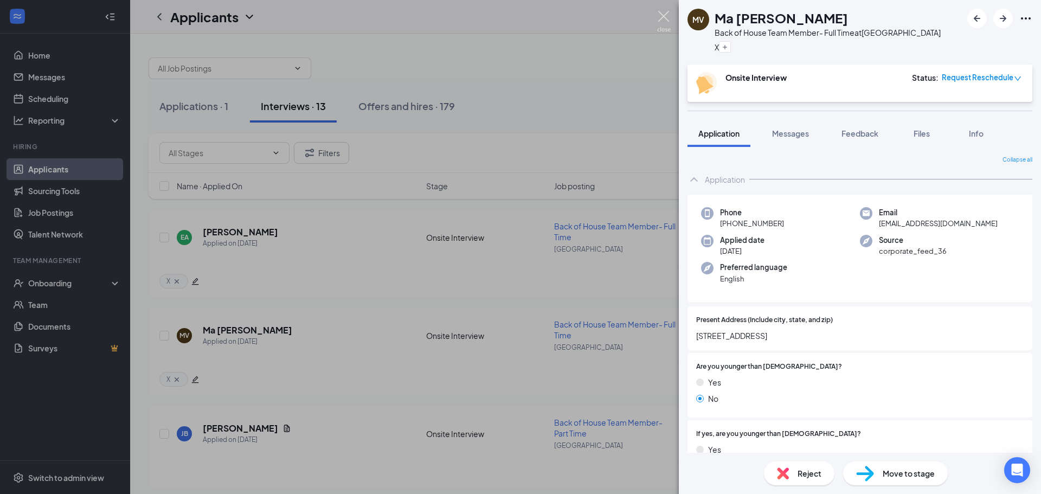
click at [667, 17] on img at bounding box center [664, 21] width 14 height 21
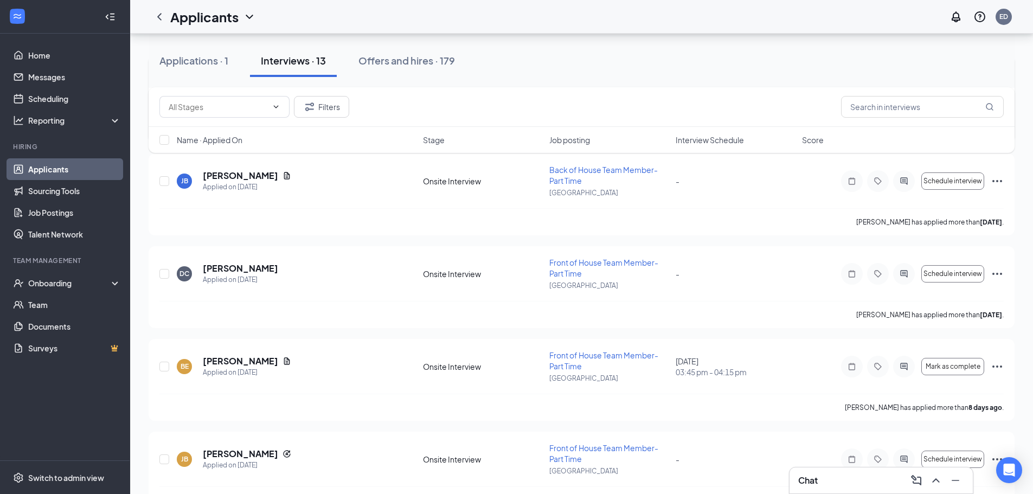
scroll to position [271, 0]
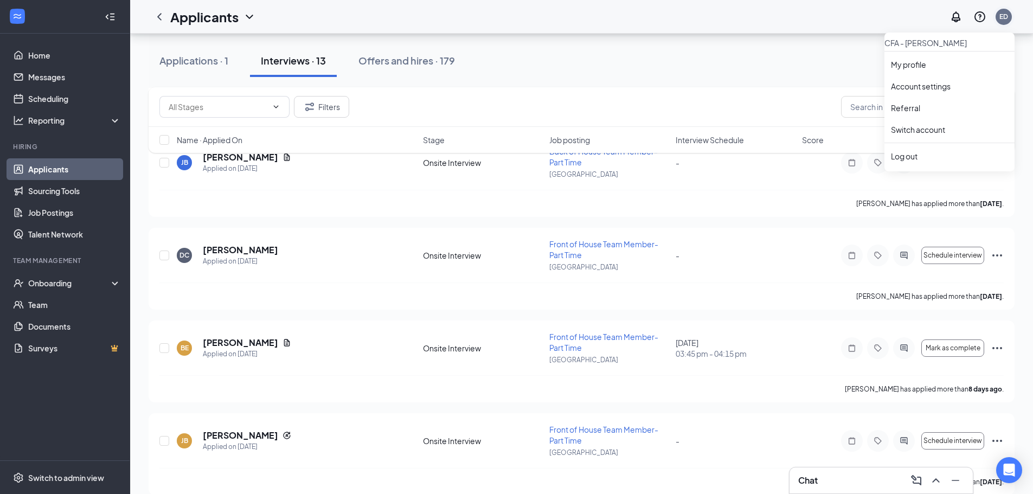
click at [1003, 17] on div "ED" at bounding box center [1004, 16] width 9 height 9
click at [900, 162] on div "Log out" at bounding box center [949, 156] width 117 height 11
